Goal: Navigation & Orientation: Find specific page/section

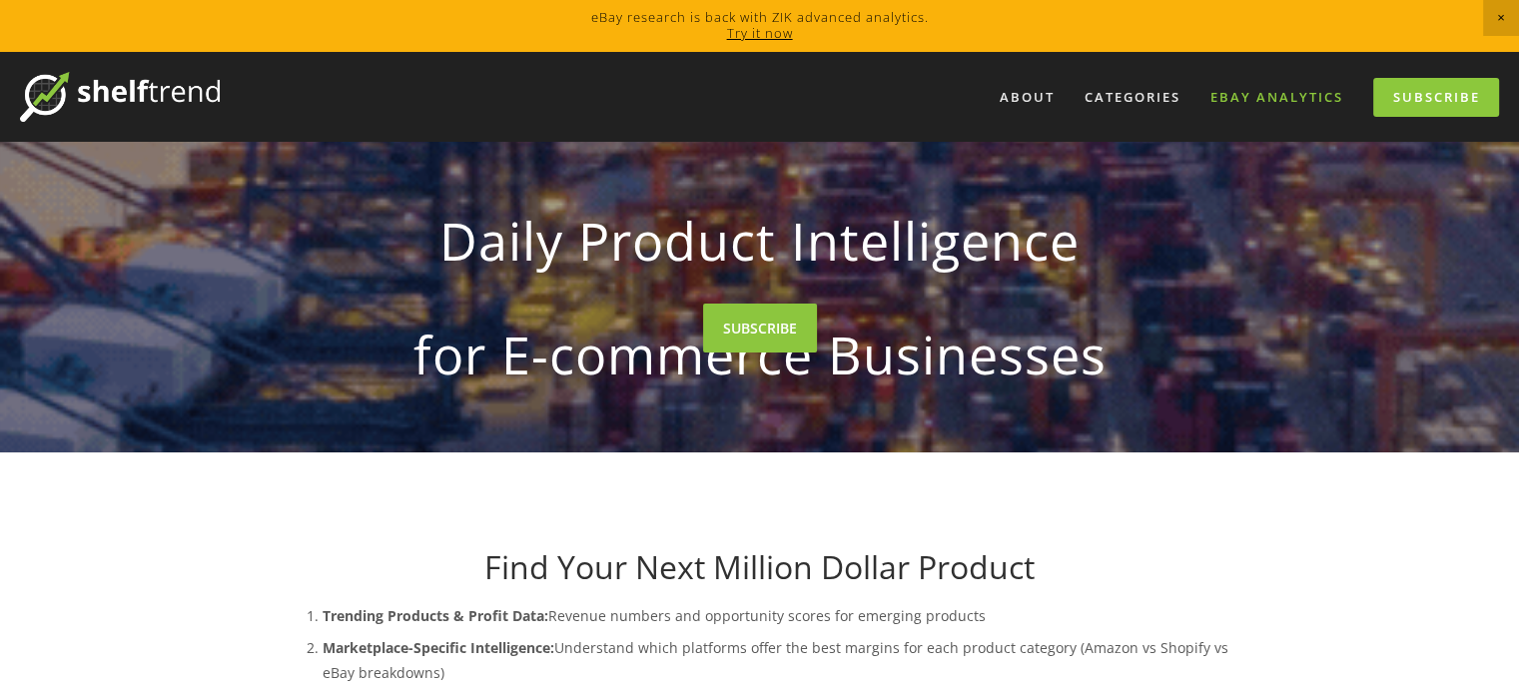
click at [1262, 94] on link "eBay Analytics" at bounding box center [1276, 97] width 159 height 33
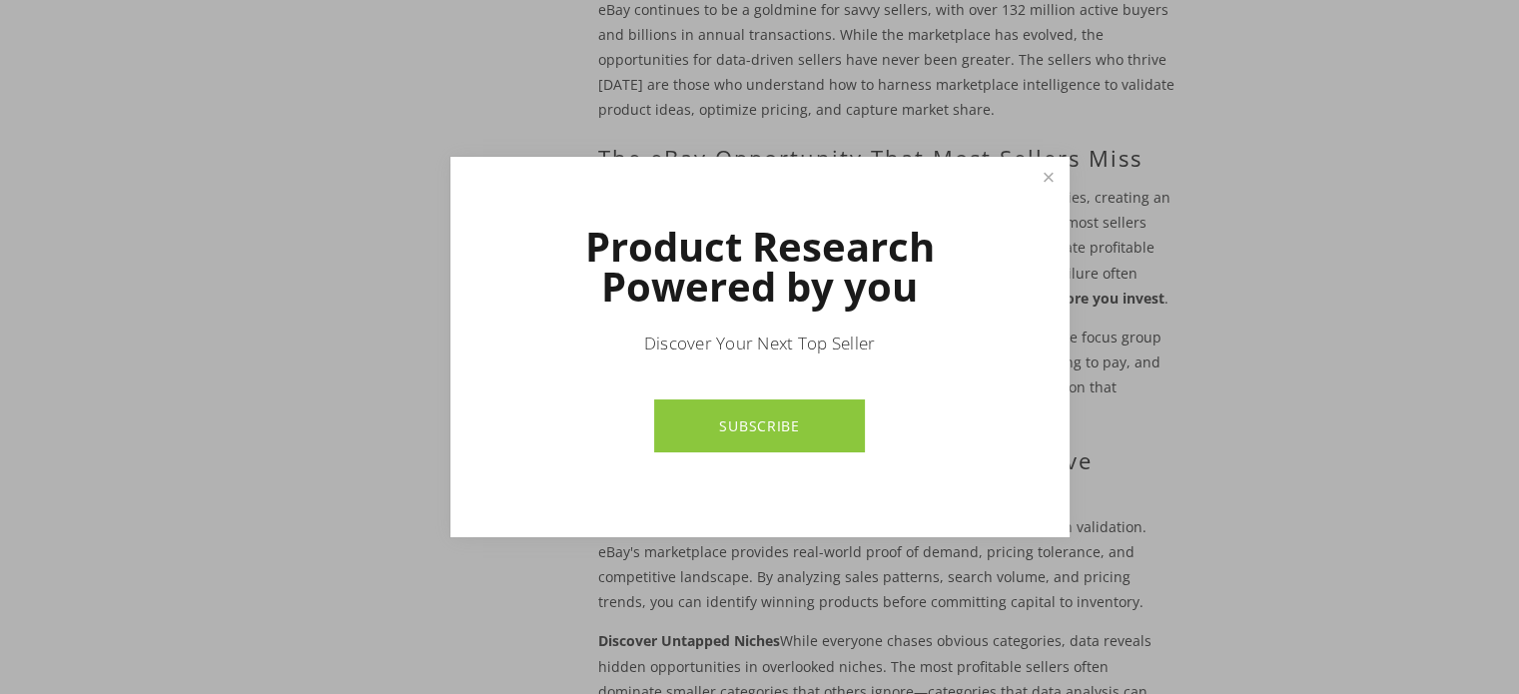
scroll to position [812, 0]
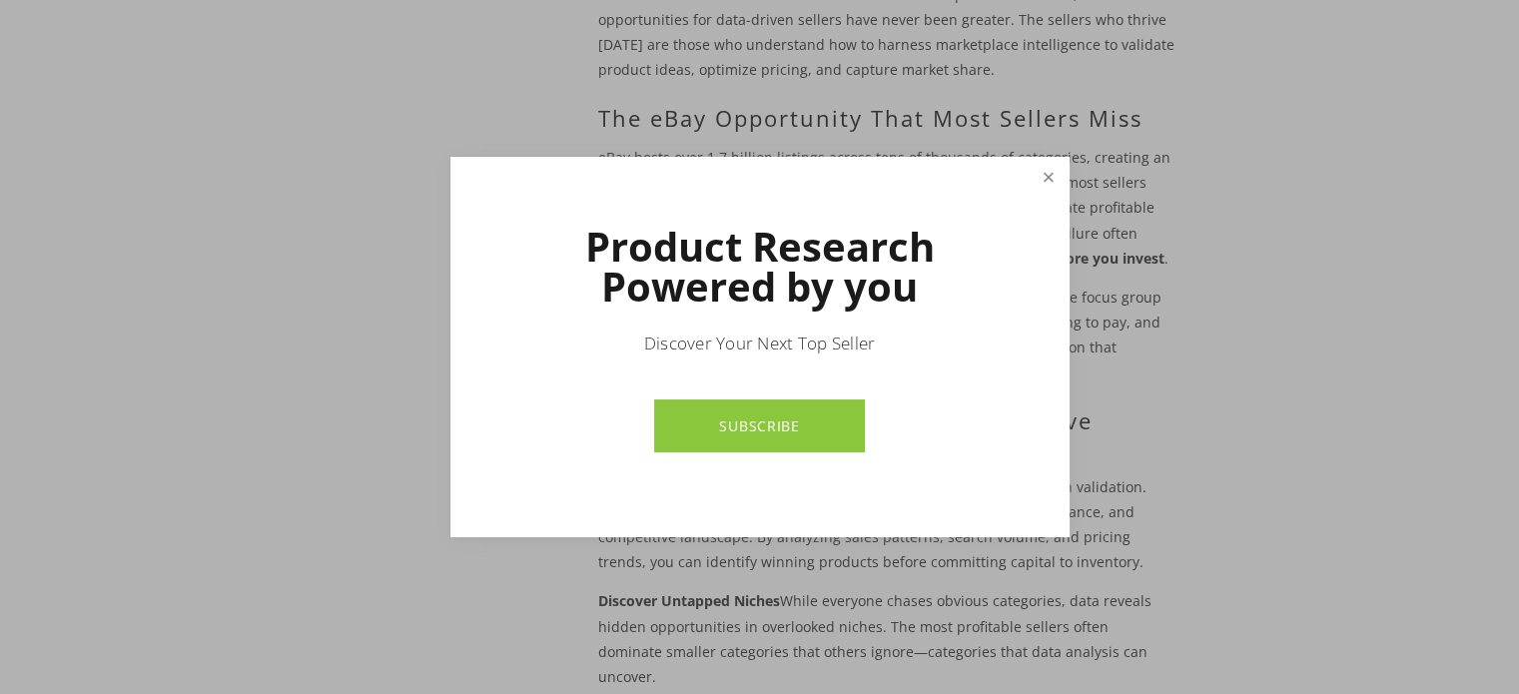
click at [1050, 183] on link "Close" at bounding box center [1047, 177] width 35 height 35
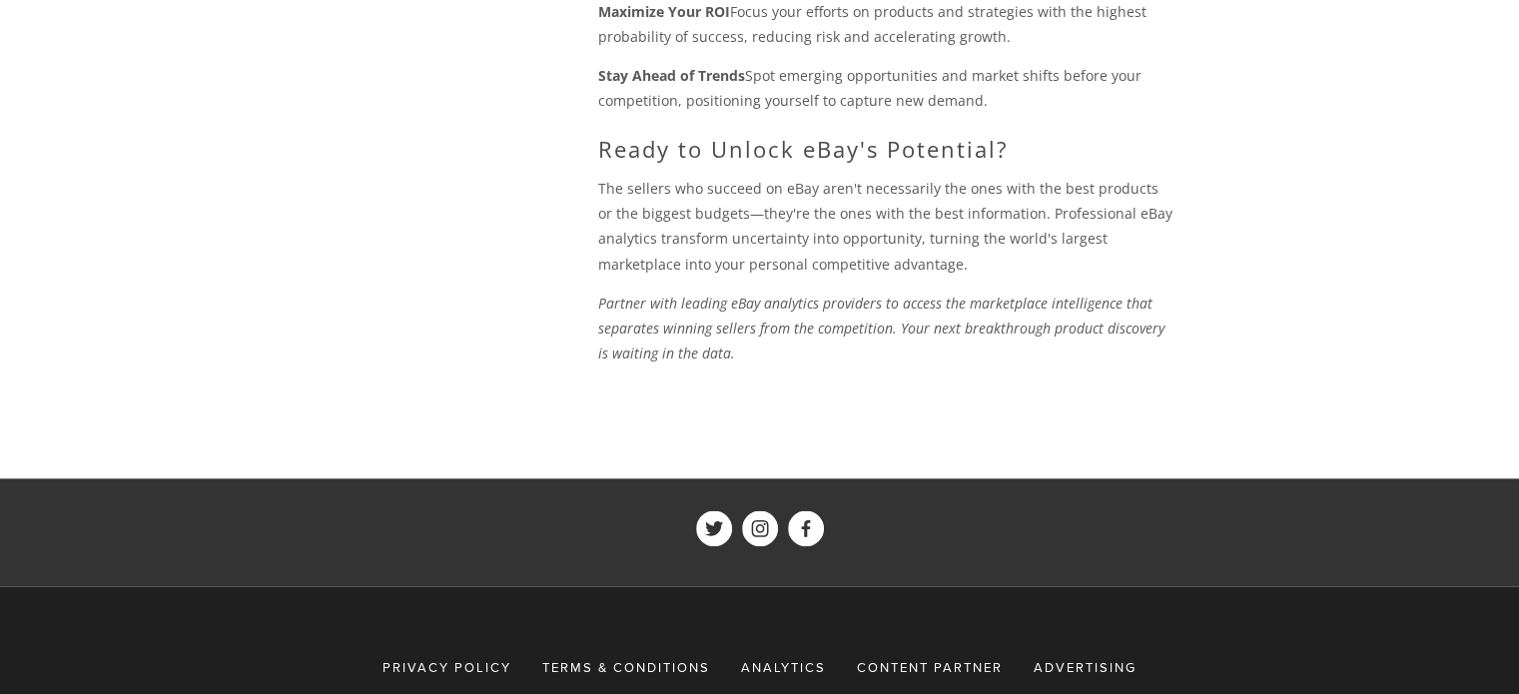
scroll to position [2467, 0]
